Goal: Use online tool/utility: Utilize a website feature to perform a specific function

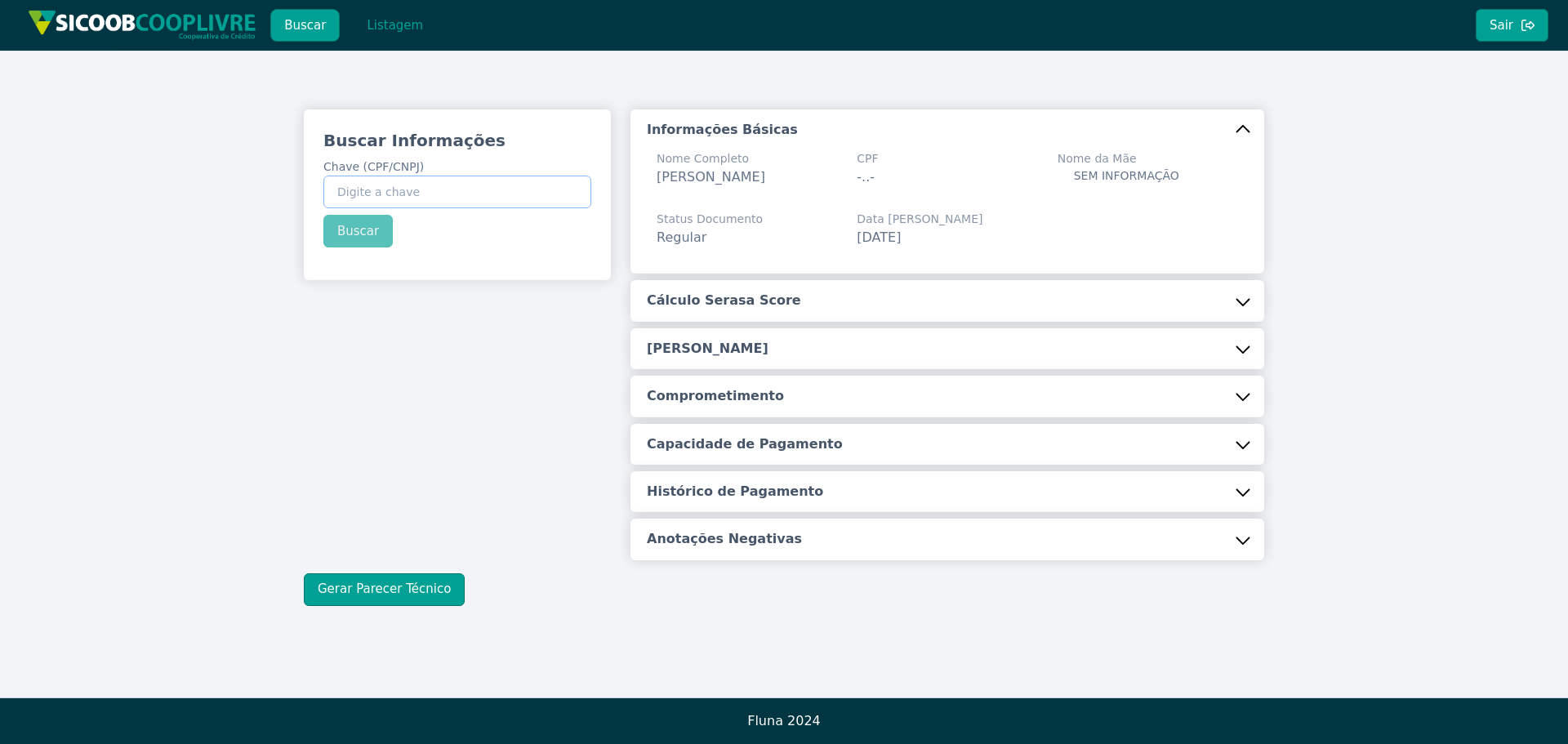
click at [415, 186] on input "Chave (CPF/CNPJ)" at bounding box center [457, 191] width 268 height 33
paste input "18.132.962/0001-60"
type input "18.132.962/0001-60"
click at [360, 227] on button "Buscar" at bounding box center [357, 231] width 69 height 33
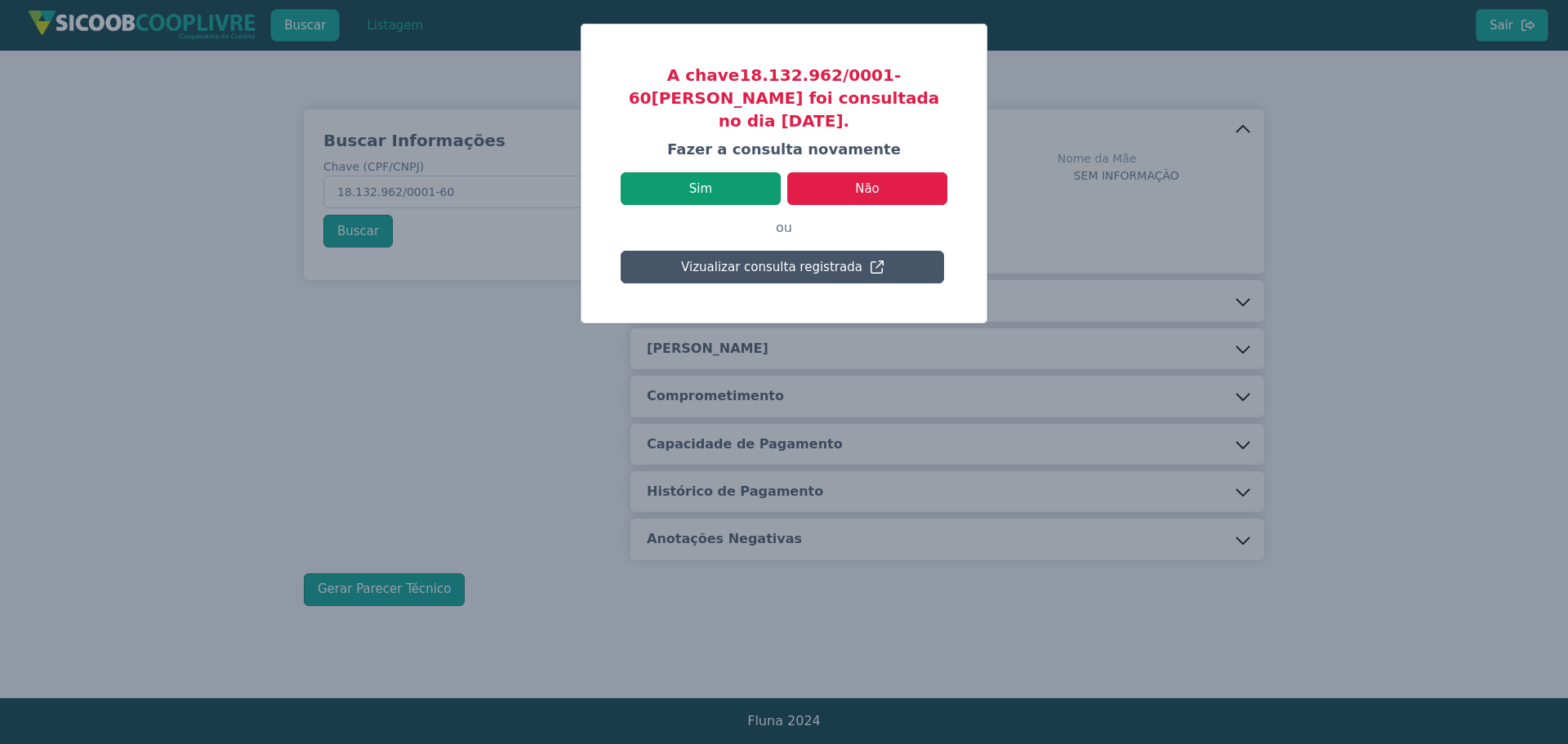
click at [702, 172] on button "Sim" at bounding box center [701, 188] width 160 height 33
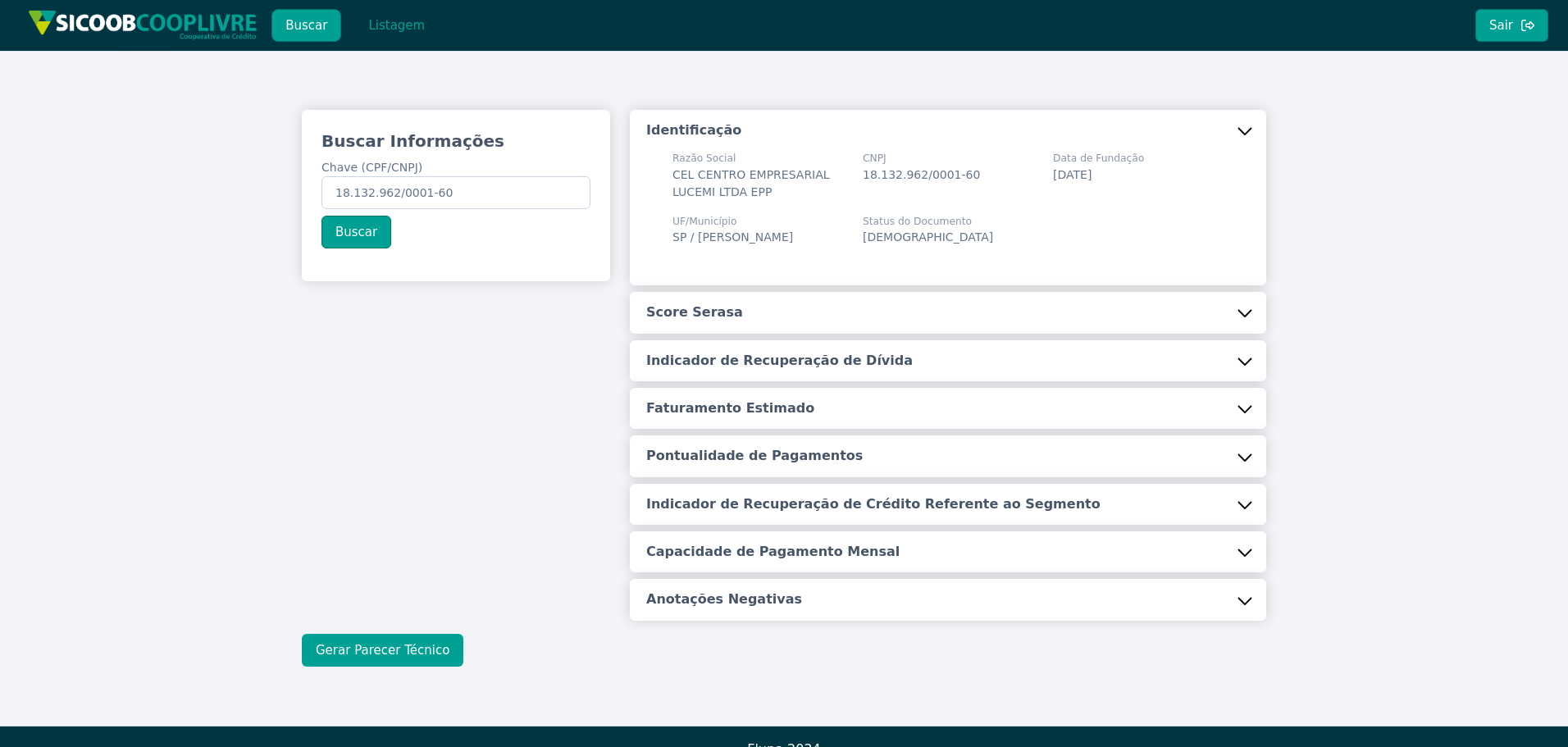
click at [407, 645] on button "Gerar Parecer Técnico" at bounding box center [382, 650] width 161 height 33
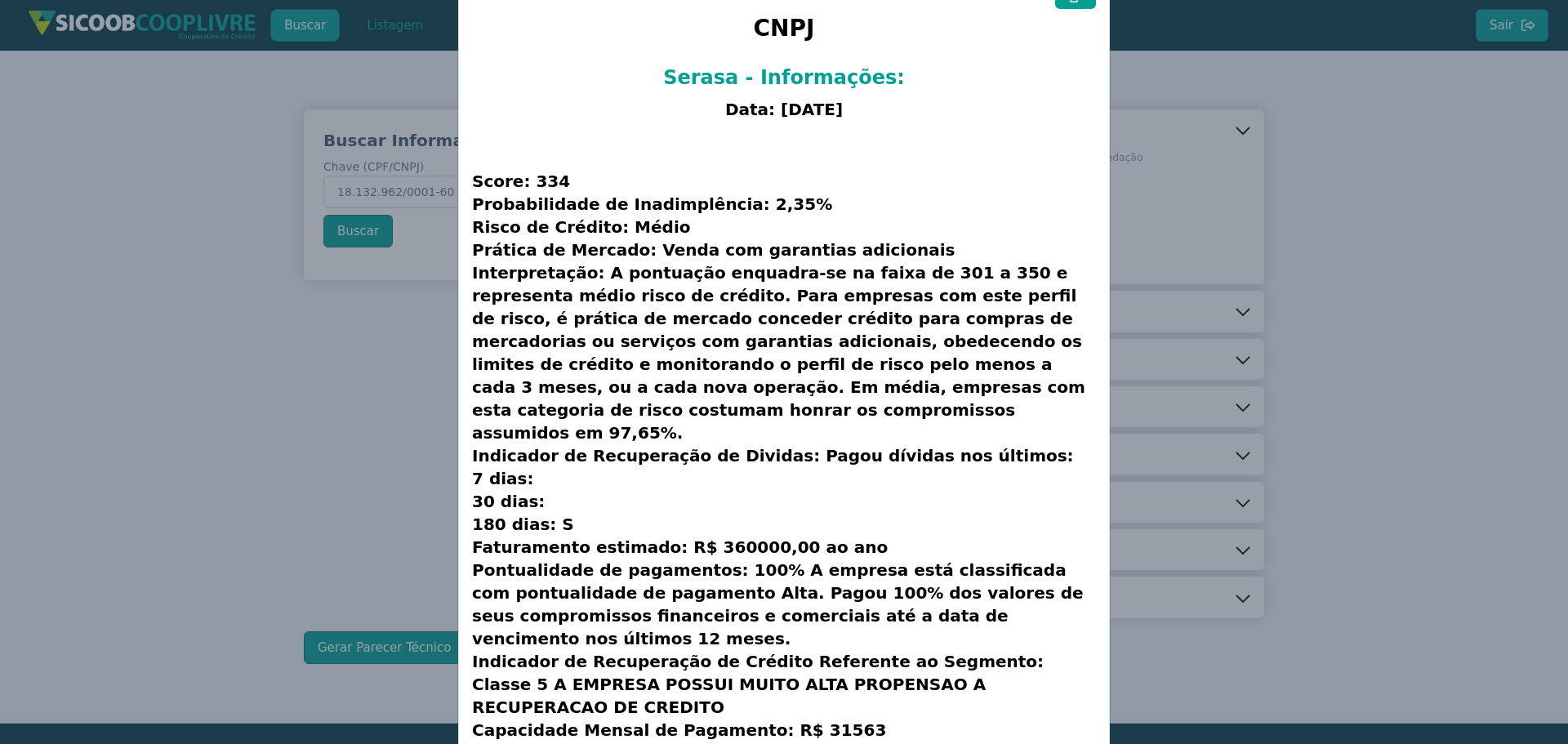
scroll to position [111, 0]
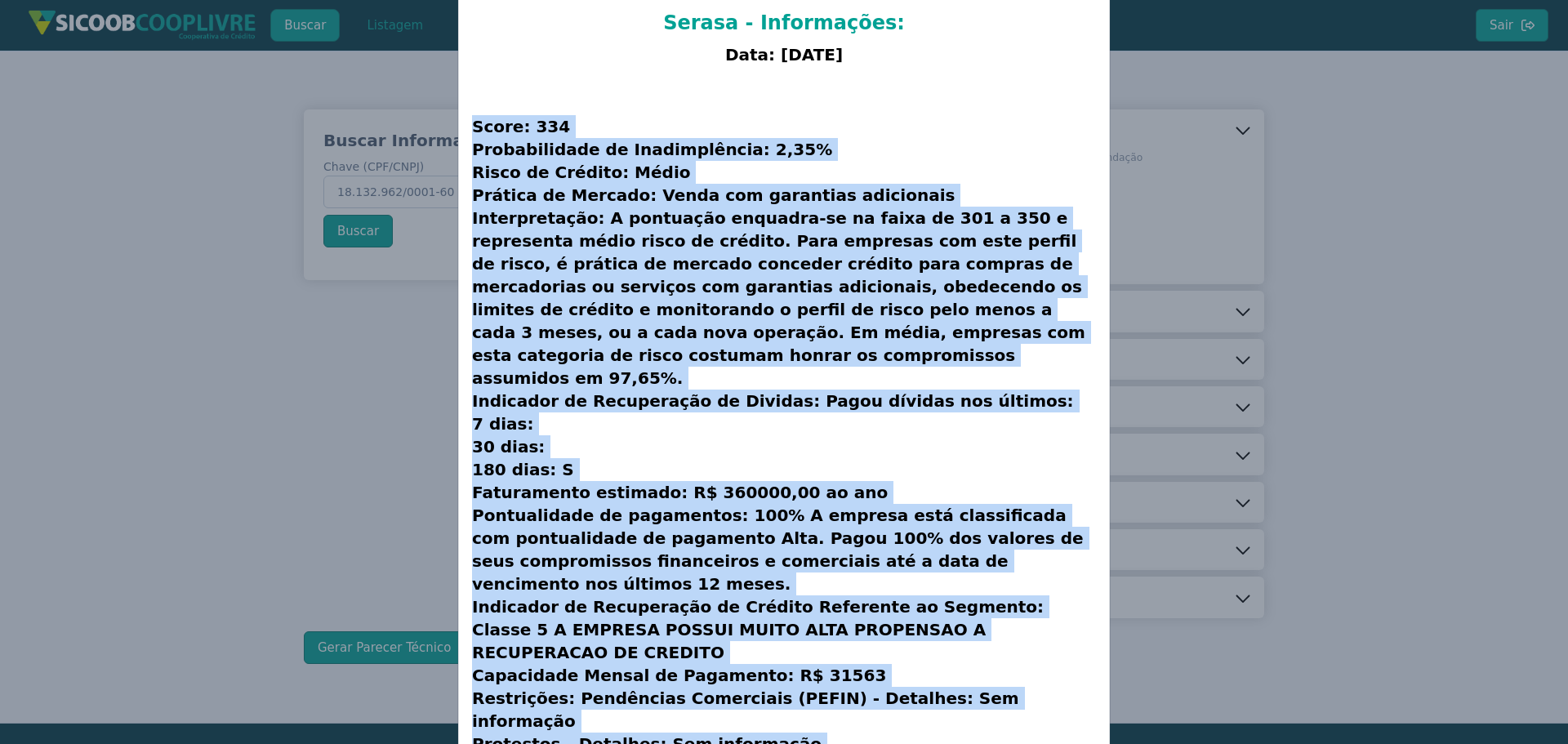
drag, startPoint x: 468, startPoint y: 126, endPoint x: 1097, endPoint y: 703, distance: 853.6
click at [1097, 703] on div "CNPJ Serasa - Informações: Data: [DATE] Score: 334 Probabilidade de Inadimplênc…" at bounding box center [784, 373] width 650 height 920
copy h3 "Lorem: 049 Ipsumdolorsit am Consecteturad: 8,20% Elits do Eiusmod: Tempo Incidi…"
